Goal: Navigation & Orientation: Find specific page/section

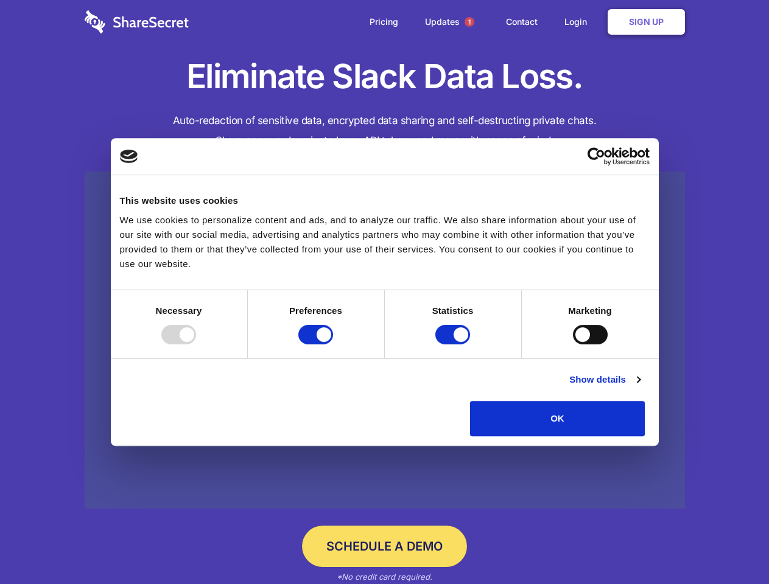
click at [196, 345] on div at bounding box center [178, 334] width 35 height 19
click at [333, 345] on input "Preferences" at bounding box center [315, 334] width 35 height 19
checkbox input "false"
click at [454, 345] on input "Statistics" at bounding box center [452, 334] width 35 height 19
checkbox input "false"
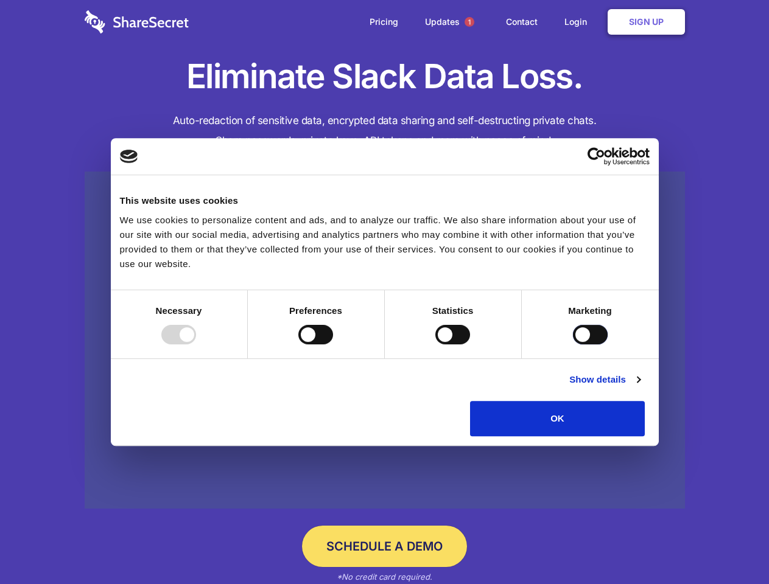
click at [573, 345] on input "Marketing" at bounding box center [590, 334] width 35 height 19
checkbox input "true"
click at [640, 387] on link "Show details" at bounding box center [604, 380] width 71 height 15
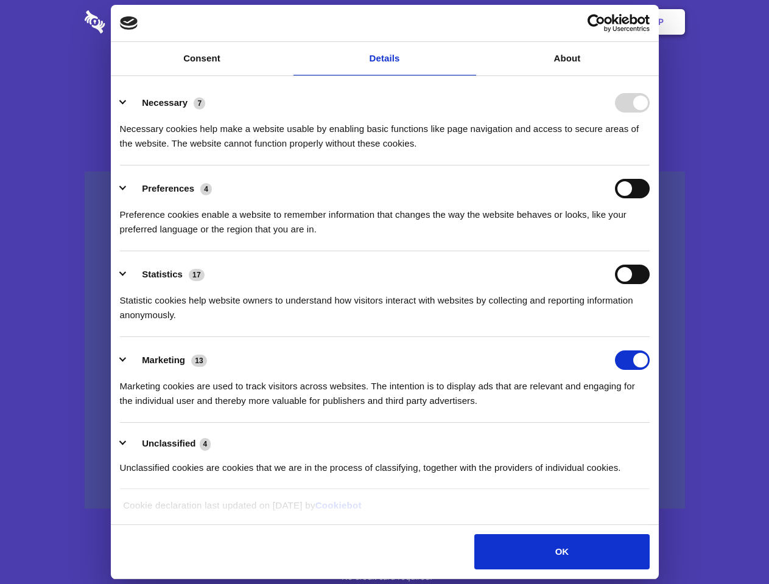
click at [650, 166] on li "Necessary 7 Necessary cookies help make a website usable by enabling basic func…" at bounding box center [385, 123] width 530 height 86
click at [469, 22] on span "1" at bounding box center [469, 22] width 10 height 10
